Goal: Find specific page/section: Find specific page/section

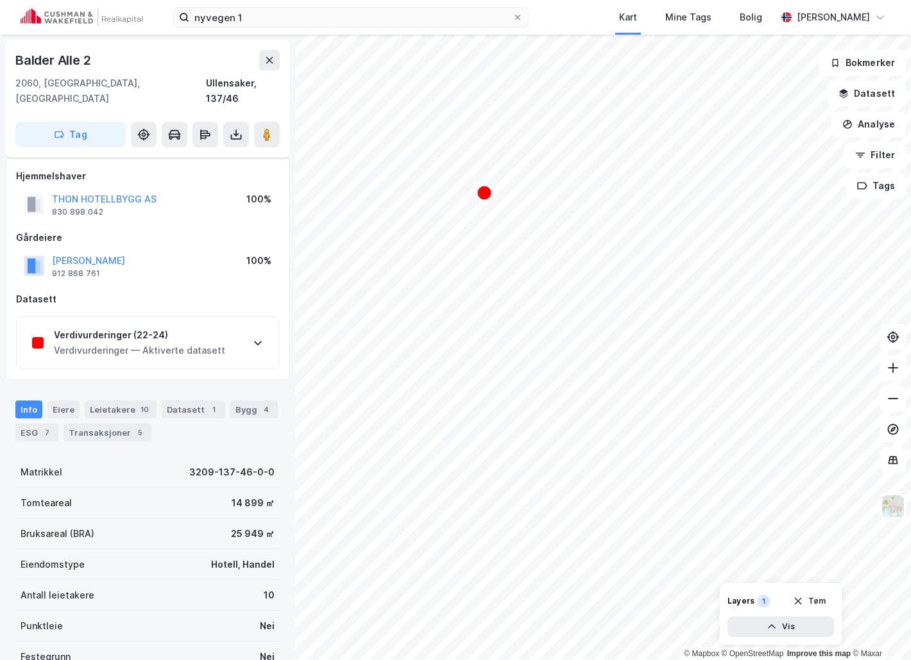
scroll to position [24, 0]
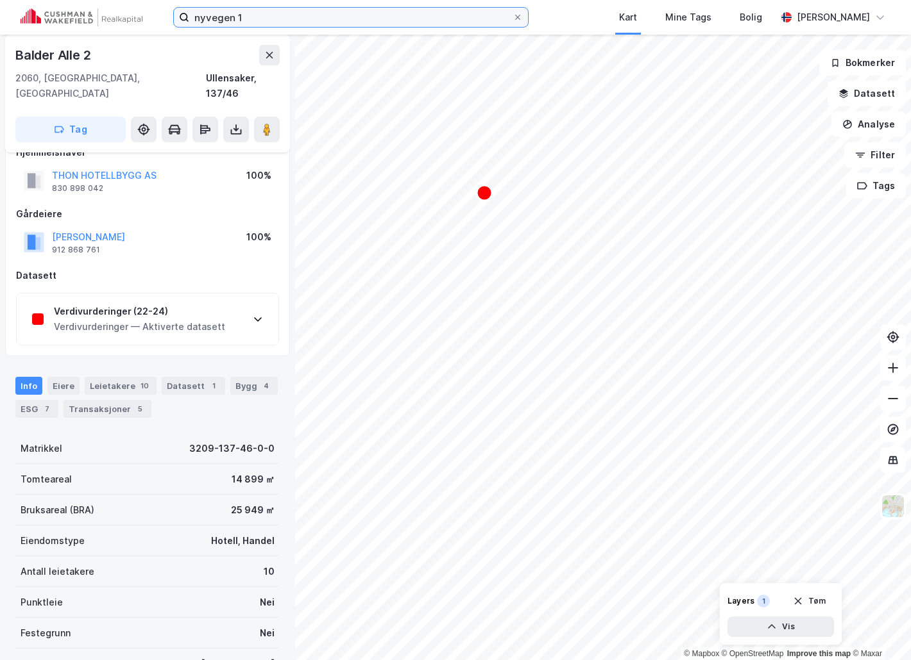
click at [327, 15] on input "nyvegen 1" at bounding box center [350, 17] width 323 height 19
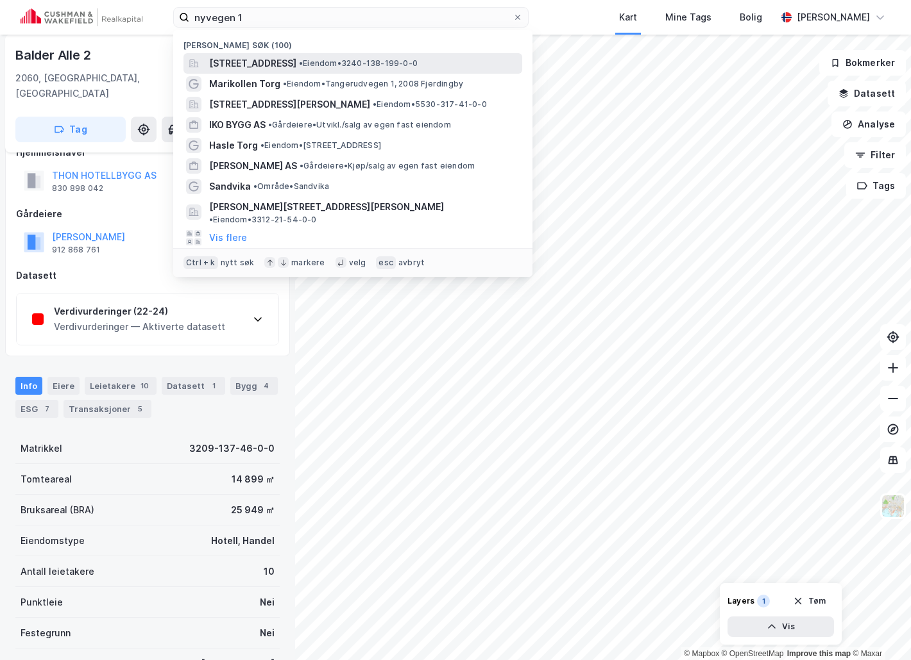
click at [296, 60] on span "[STREET_ADDRESS]" at bounding box center [252, 63] width 87 height 15
